Goal: Task Accomplishment & Management: Manage account settings

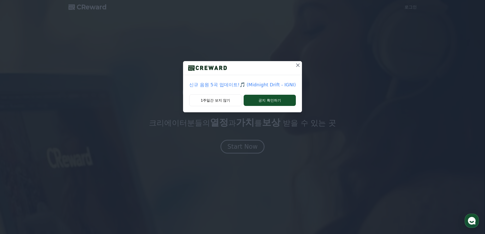
click at [299, 67] on icon at bounding box center [298, 65] width 4 height 4
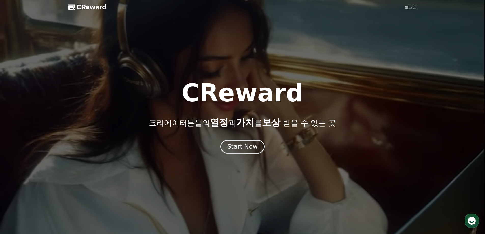
click at [401, 8] on div at bounding box center [242, 117] width 485 height 234
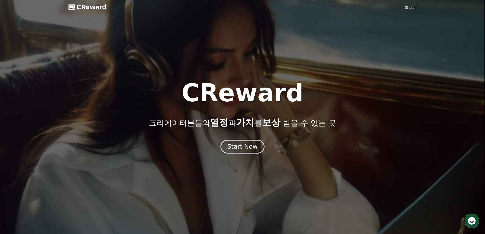
click at [408, 7] on link "로그인" at bounding box center [411, 7] width 12 height 6
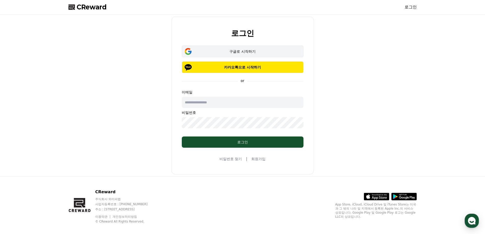
click at [264, 53] on div "구글로 시작하기" at bounding box center [242, 51] width 107 height 5
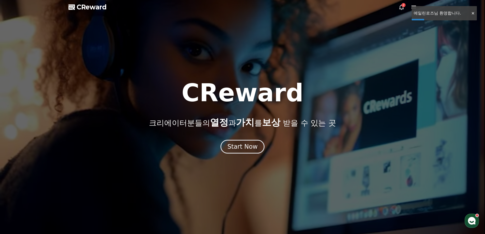
click at [433, 40] on div at bounding box center [242, 117] width 485 height 234
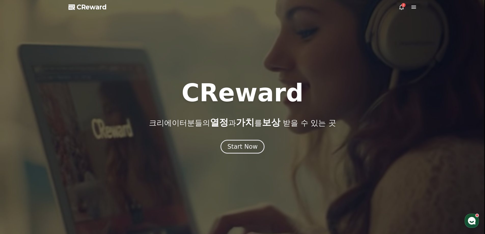
click at [403, 5] on div "2" at bounding box center [404, 5] width 4 height 4
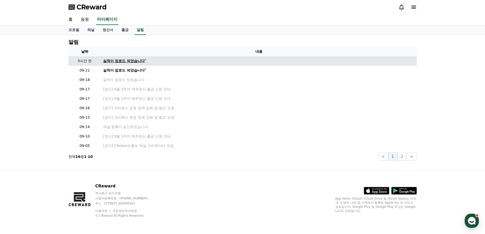
click at [146, 60] on div at bounding box center [146, 60] width 2 height 2
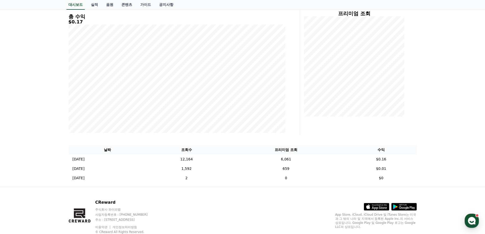
scroll to position [59, 0]
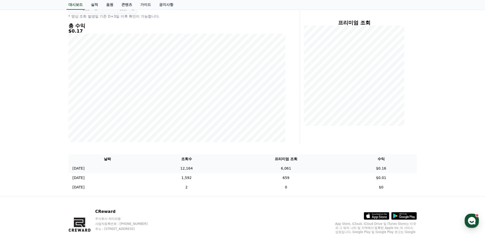
click at [383, 168] on td "$0.16" at bounding box center [381, 168] width 71 height 9
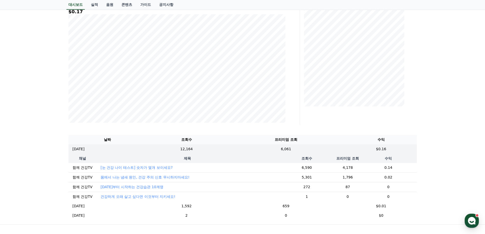
scroll to position [110, 0]
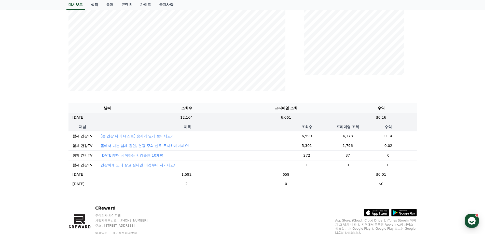
drag, startPoint x: 384, startPoint y: 136, endPoint x: 389, endPoint y: 135, distance: 5.9
click at [389, 135] on td "0.14" at bounding box center [388, 136] width 57 height 10
click at [394, 137] on td "0.14" at bounding box center [388, 136] width 57 height 10
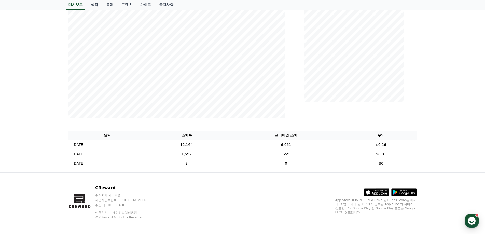
scroll to position [85, 0]
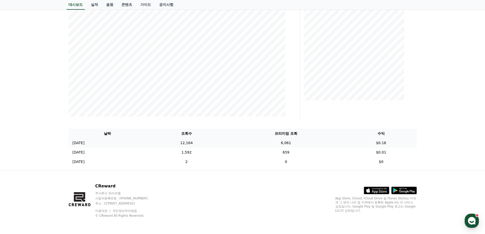
click at [94, 143] on td "2025-09-20 09/20" at bounding box center [108, 142] width 78 height 9
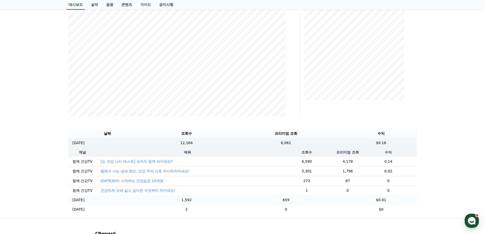
click at [179, 204] on td "1,592" at bounding box center [187, 199] width 80 height 9
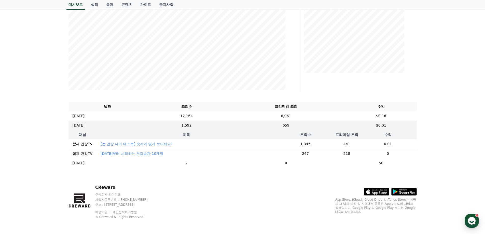
scroll to position [117, 0]
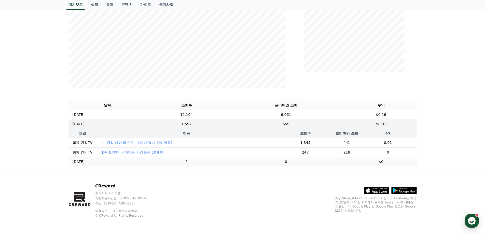
click at [180, 164] on td "2" at bounding box center [187, 161] width 80 height 9
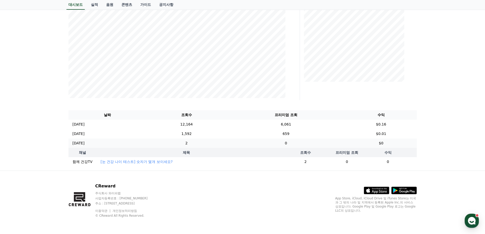
scroll to position [107, 0]
click at [147, 122] on td "2025-09-20 09/20" at bounding box center [108, 124] width 78 height 9
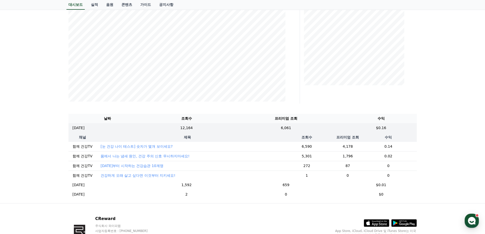
scroll to position [136, 0]
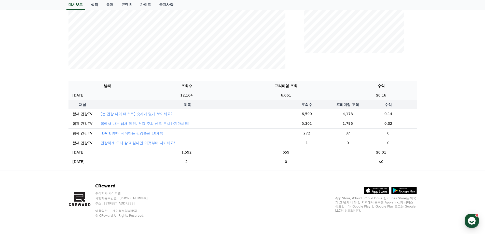
click at [383, 91] on td "$0.16" at bounding box center [381, 95] width 71 height 9
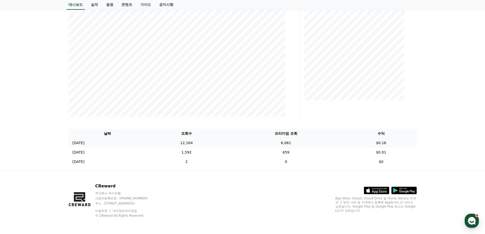
click at [389, 143] on td "$0.16" at bounding box center [381, 142] width 71 height 9
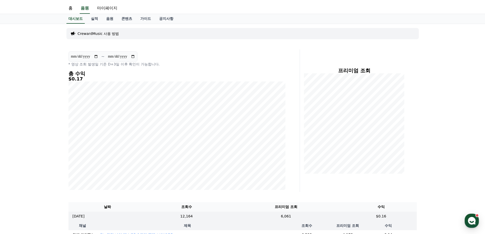
scroll to position [0, 0]
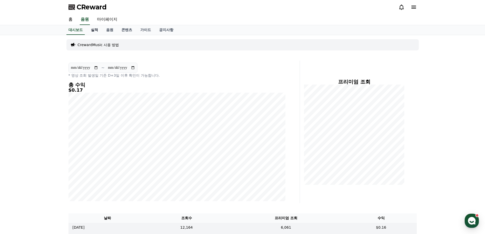
click at [93, 31] on link "실적" at bounding box center [94, 30] width 15 height 10
